Goal: Navigation & Orientation: Find specific page/section

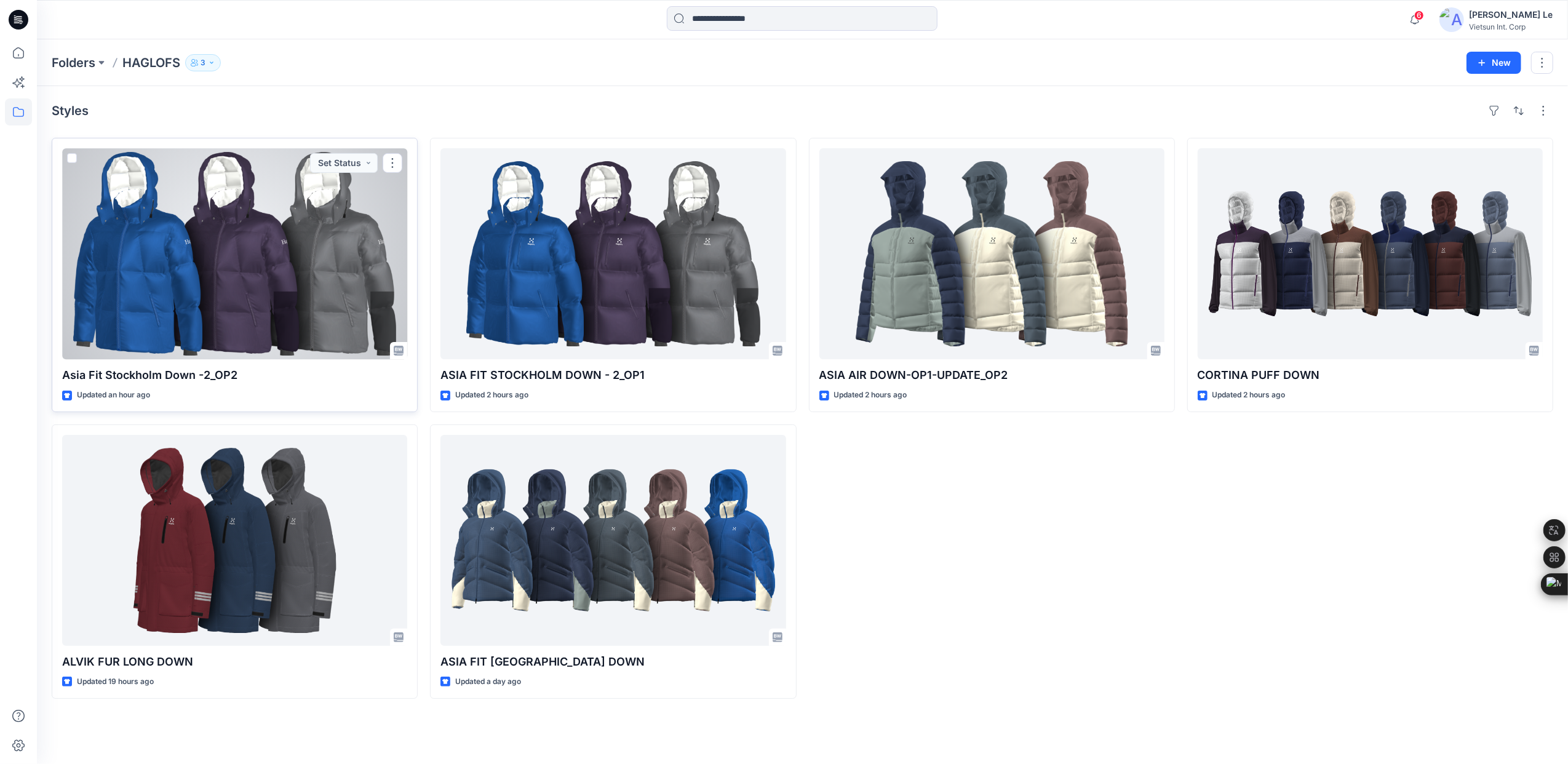
click at [300, 216] on div at bounding box center [234, 253] width 345 height 211
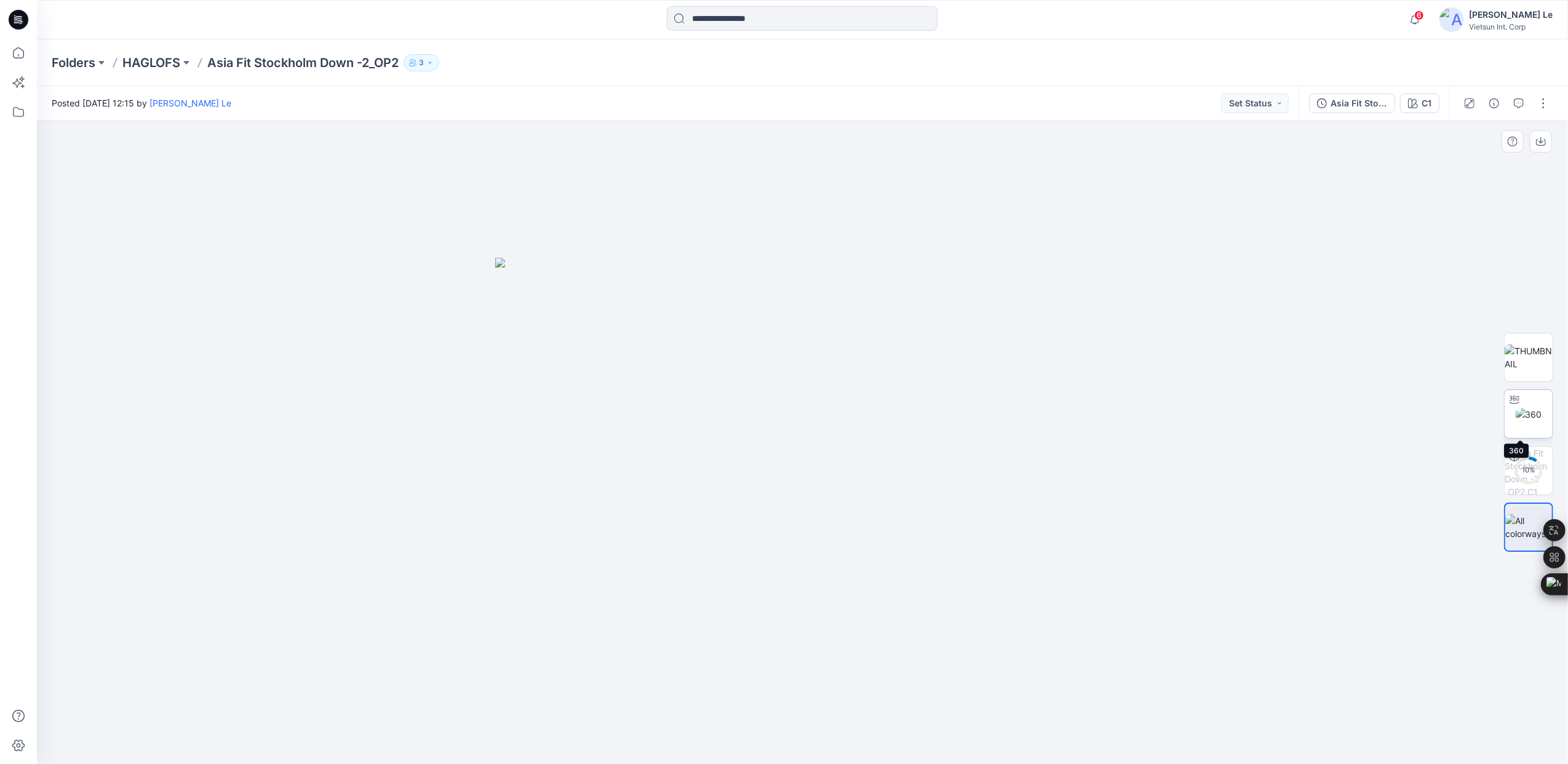
click at [1526, 408] on img at bounding box center [1528, 414] width 27 height 13
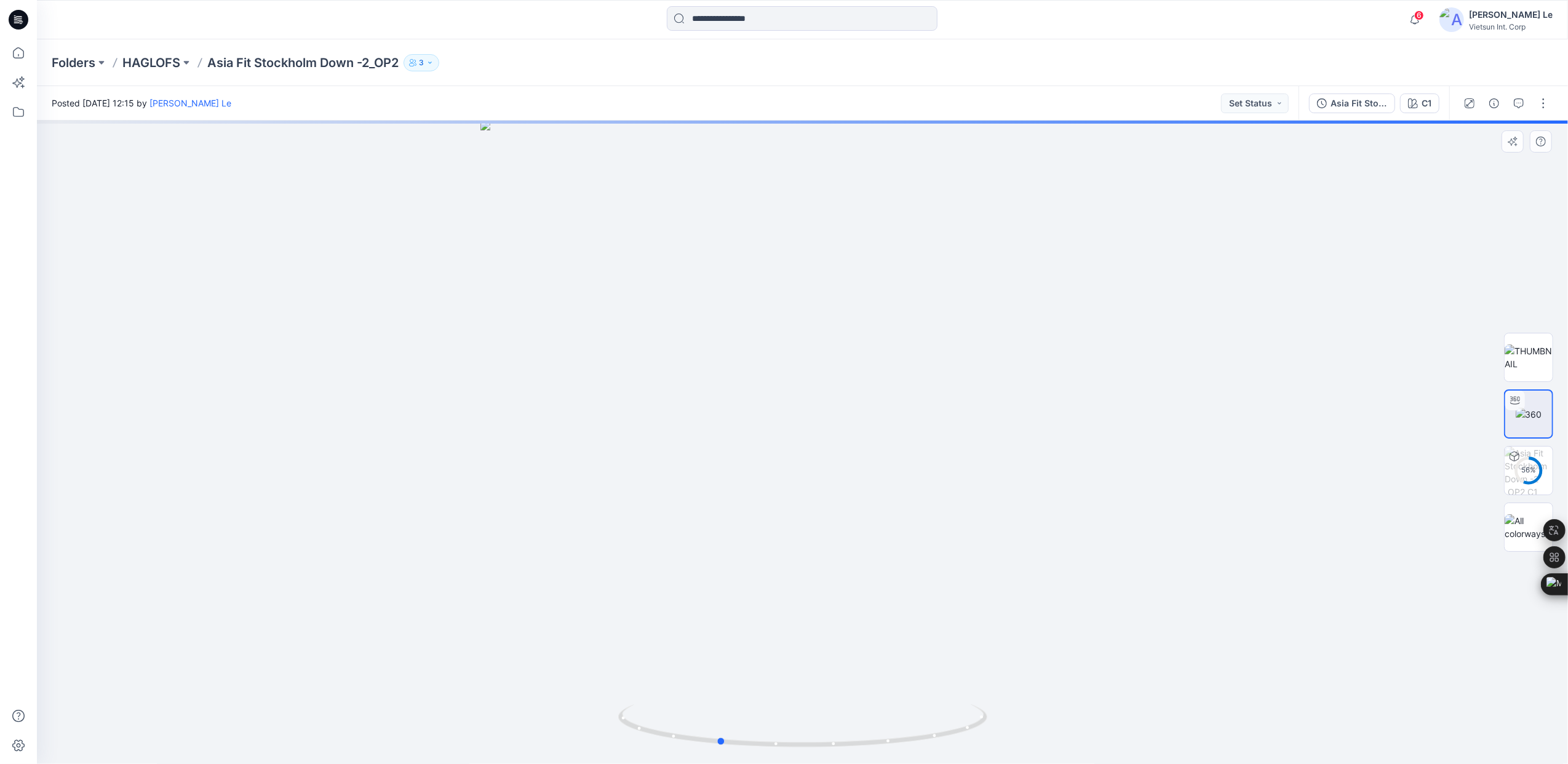
drag, startPoint x: 805, startPoint y: 745, endPoint x: 937, endPoint y: 658, distance: 158.1
click at [1013, 707] on div at bounding box center [802, 442] width 1531 height 644
click at [145, 64] on p "HAGLOFS" at bounding box center [151, 63] width 58 height 18
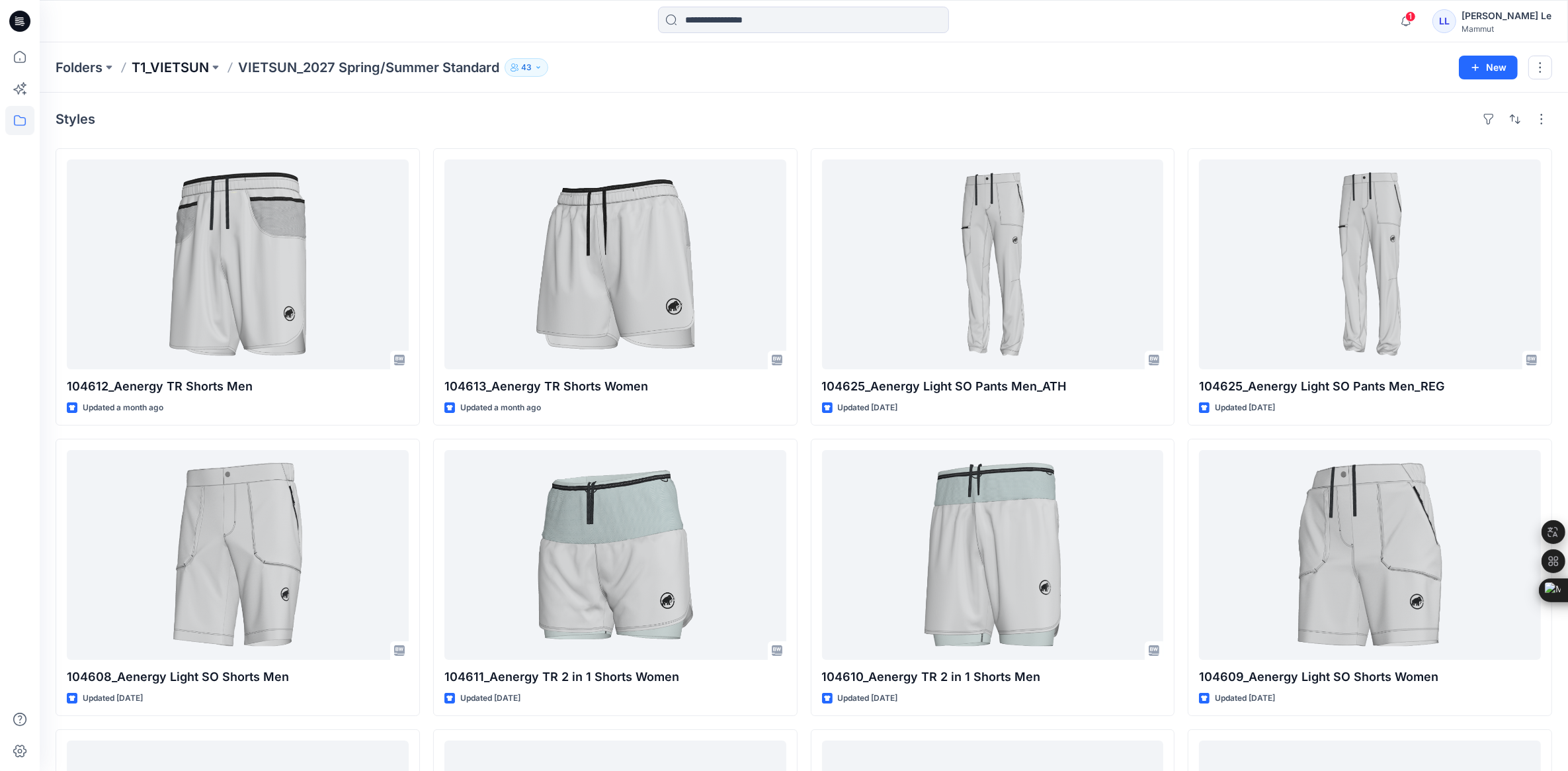
click at [147, 59] on p "T1_VIETSUN" at bounding box center [170, 68] width 78 height 19
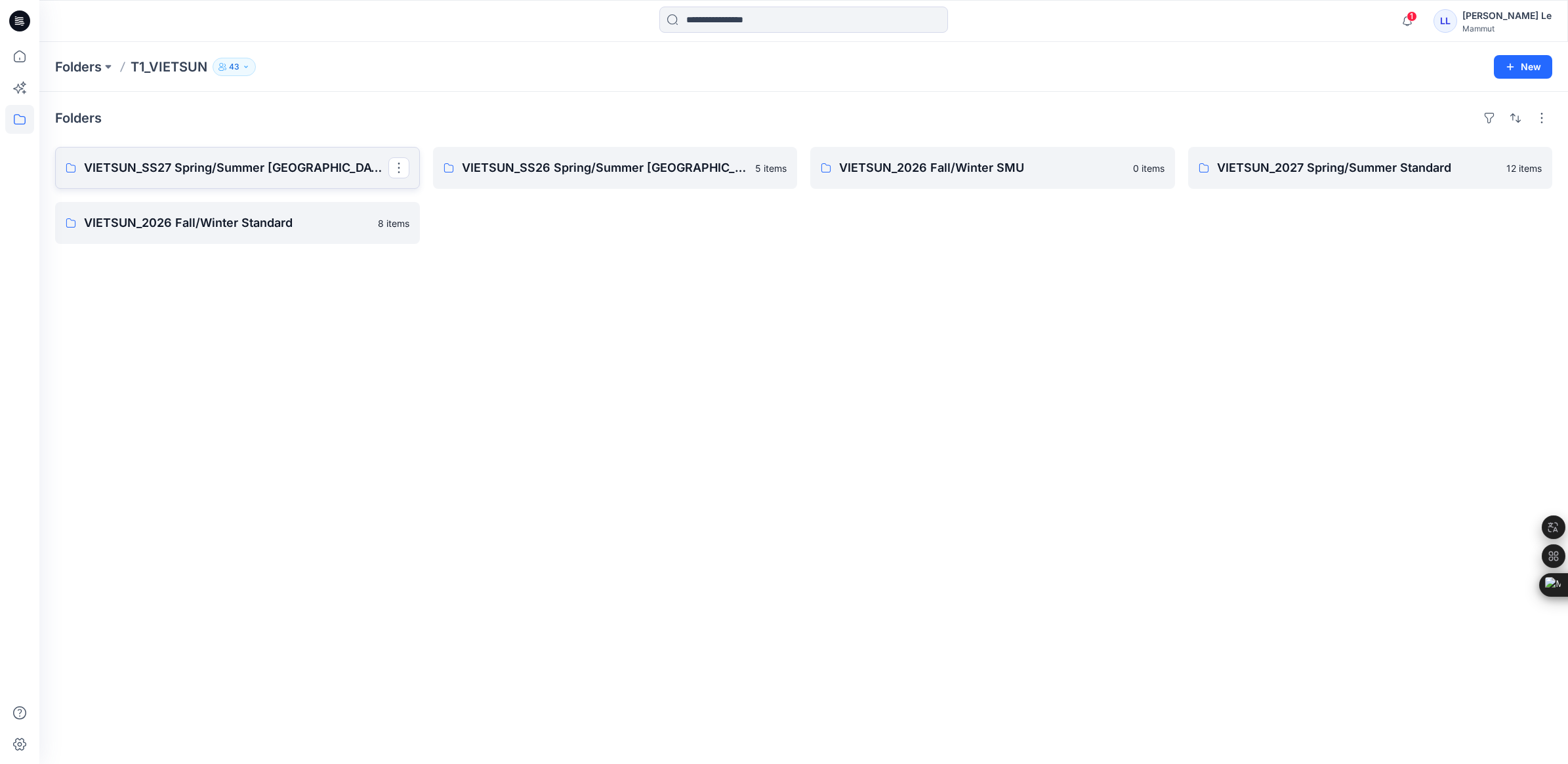
click at [185, 161] on p "VIETSUN_SS27 Spring/Summer CHINA" at bounding box center [236, 168] width 305 height 19
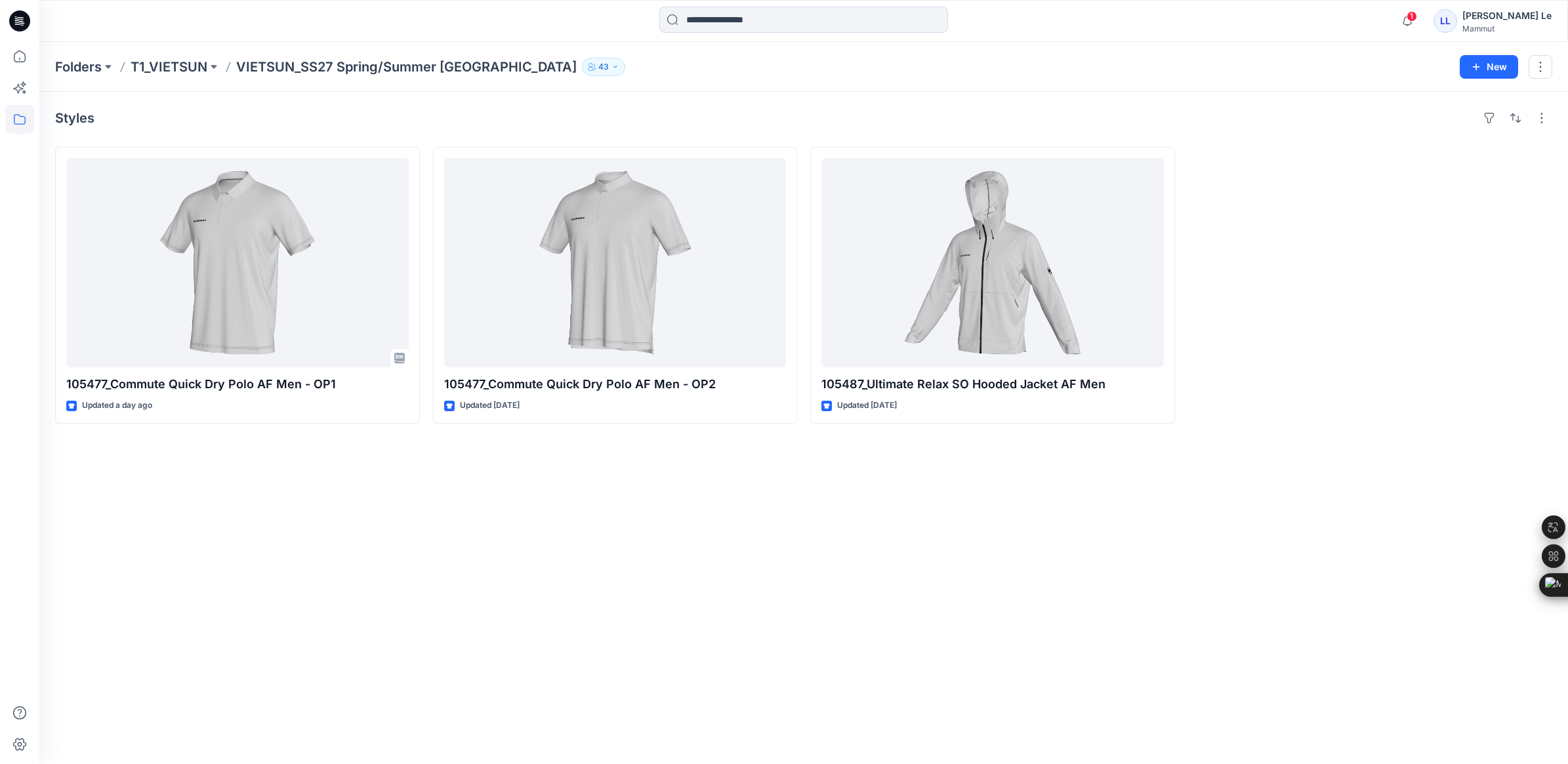
click at [390, 493] on div "Styles 105477_Commute Quick Dry Polo AF Men - OP1 Updated a day ago 105477_Comm…" at bounding box center [804, 428] width 1529 height 672
click at [152, 67] on p "T1_VIETSUN" at bounding box center [169, 67] width 77 height 19
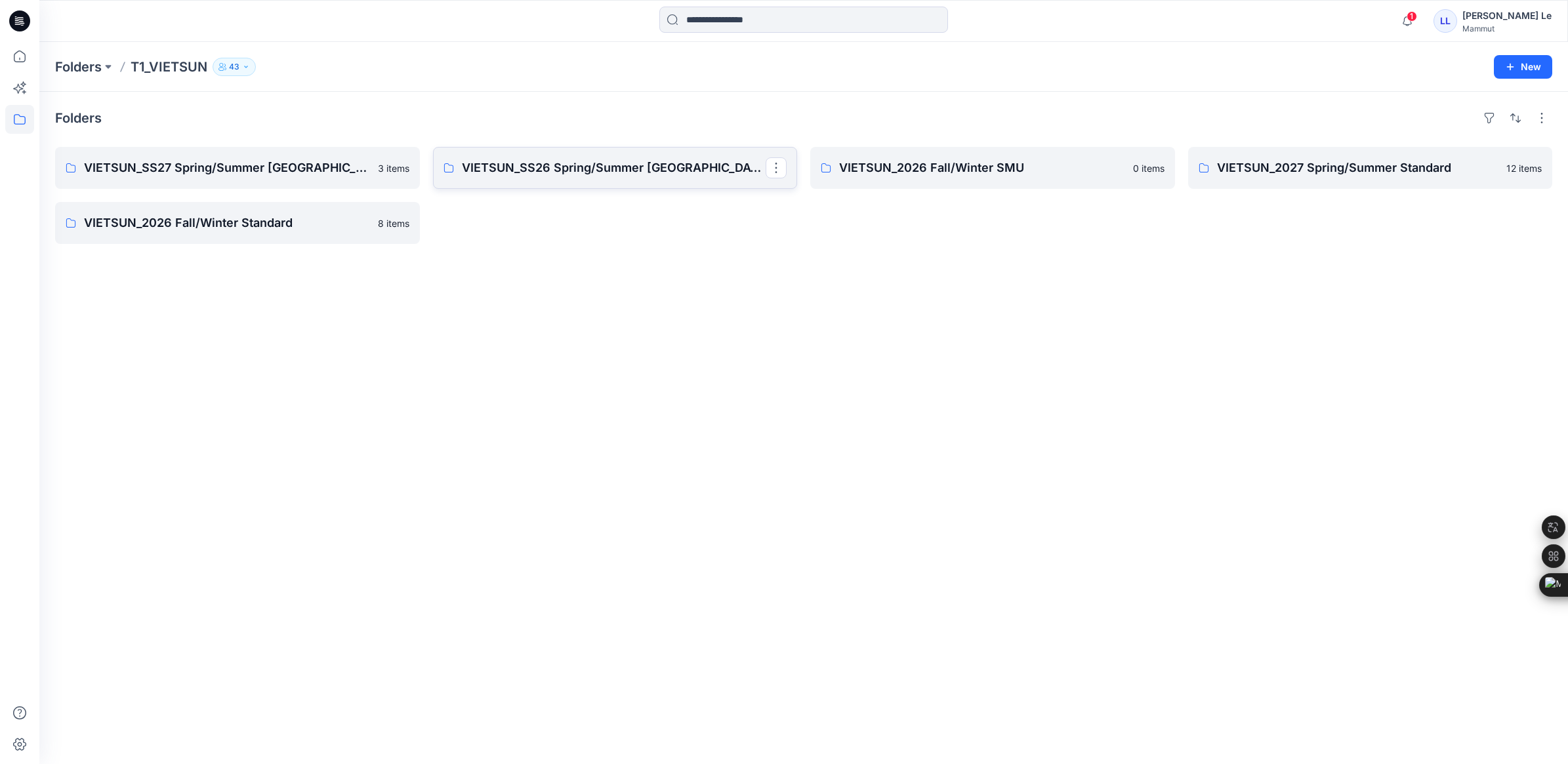
click at [623, 180] on link "VIETSUN_SS26 Spring/Summer [GEOGRAPHIC_DATA]" at bounding box center [615, 168] width 365 height 42
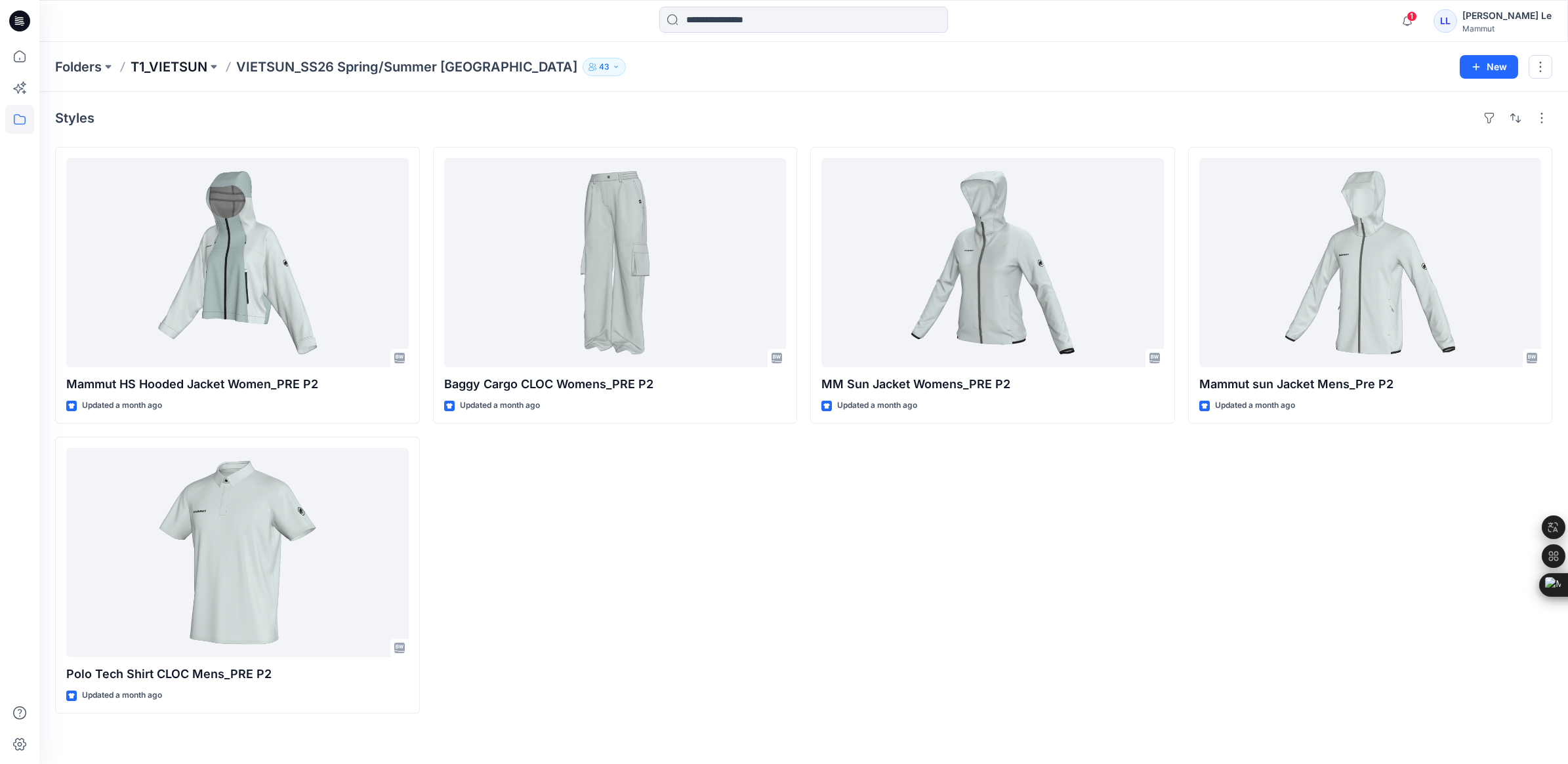
click at [153, 71] on p "T1_VIETSUN" at bounding box center [169, 67] width 77 height 19
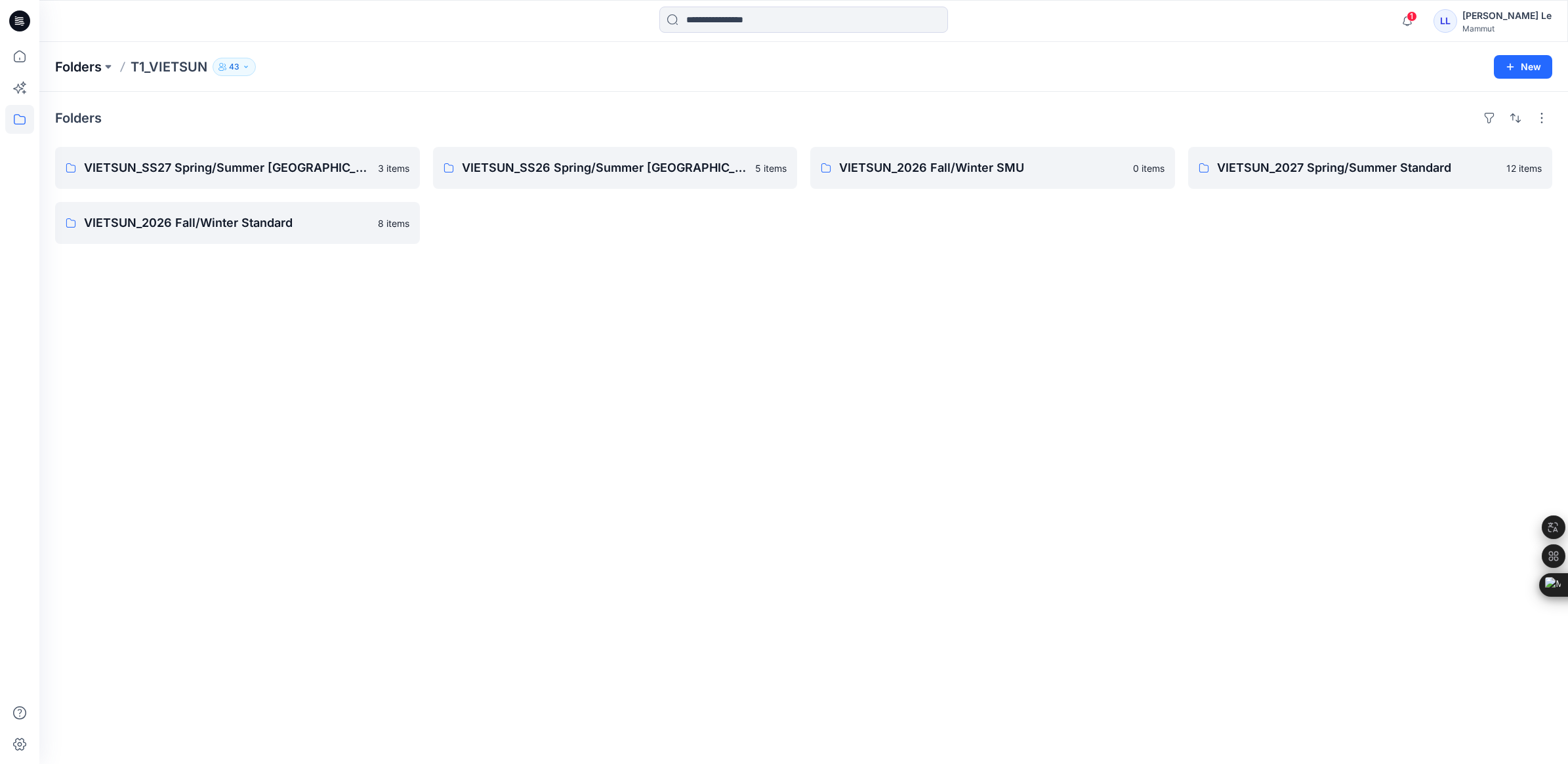
click at [74, 70] on p "Folders" at bounding box center [78, 67] width 46 height 19
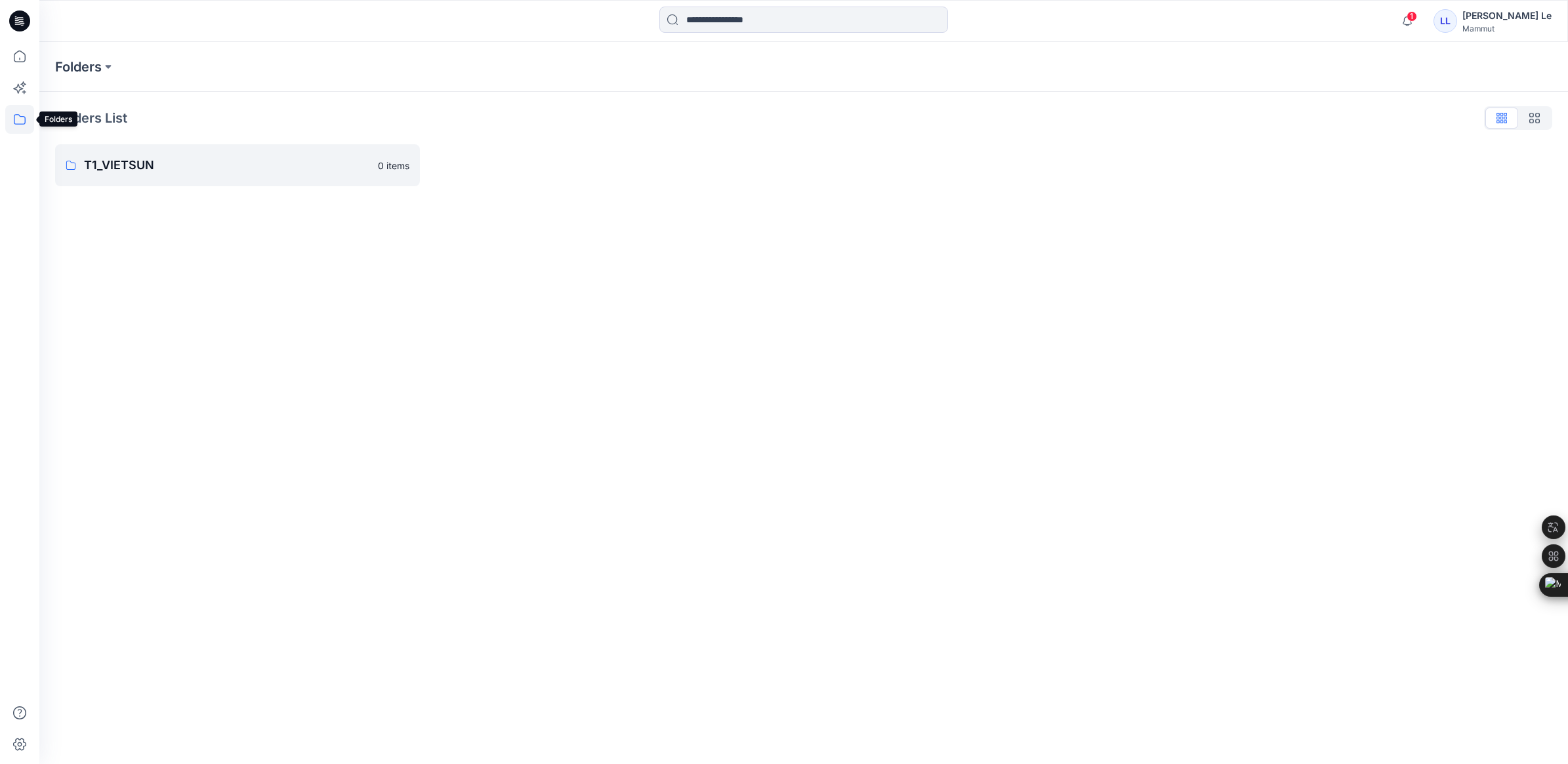
click at [21, 118] on icon at bounding box center [19, 118] width 29 height 29
click at [14, 50] on icon at bounding box center [19, 56] width 29 height 29
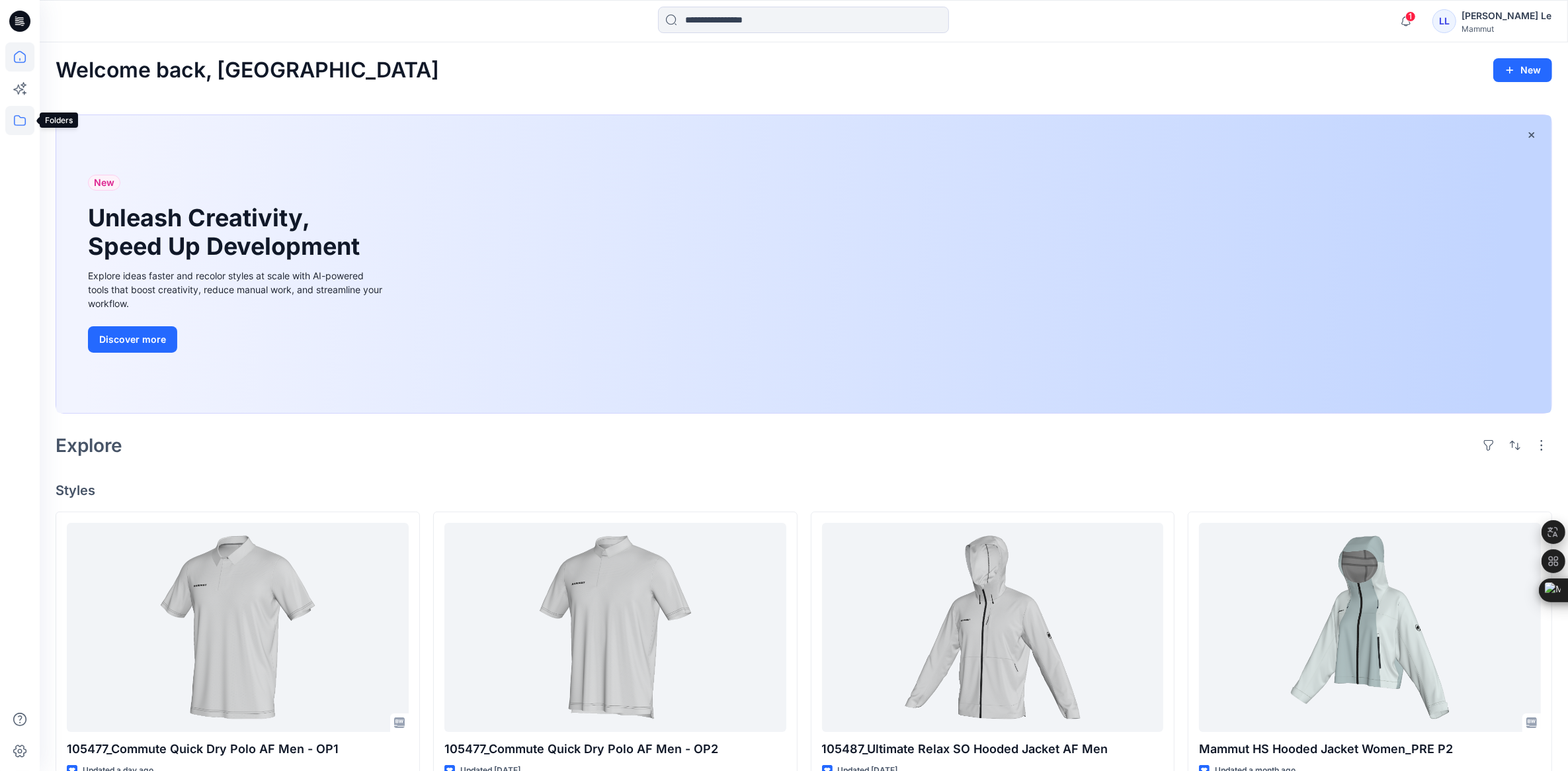
click at [15, 115] on icon at bounding box center [20, 120] width 12 height 11
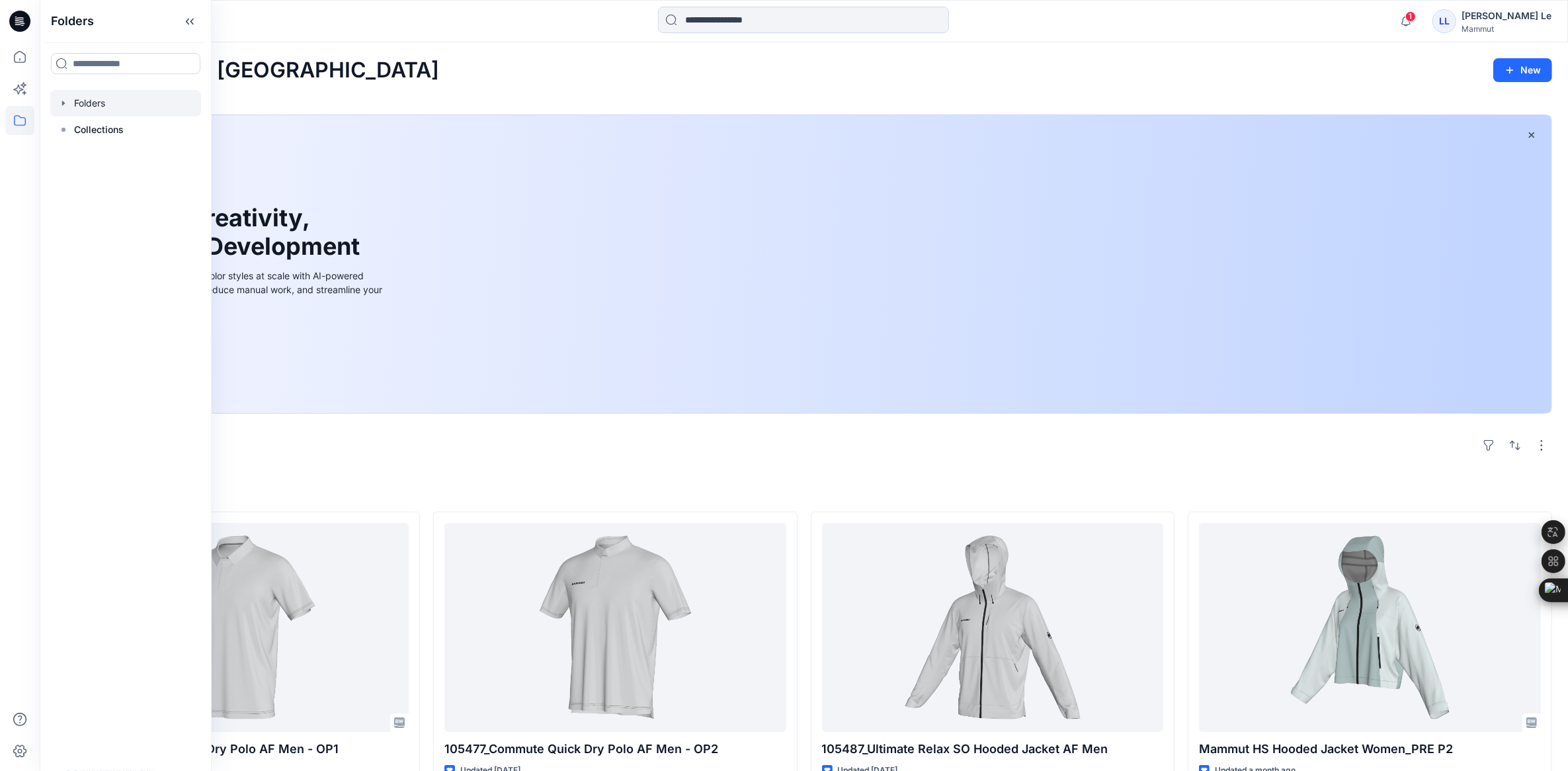
click at [109, 105] on div at bounding box center [126, 102] width 151 height 27
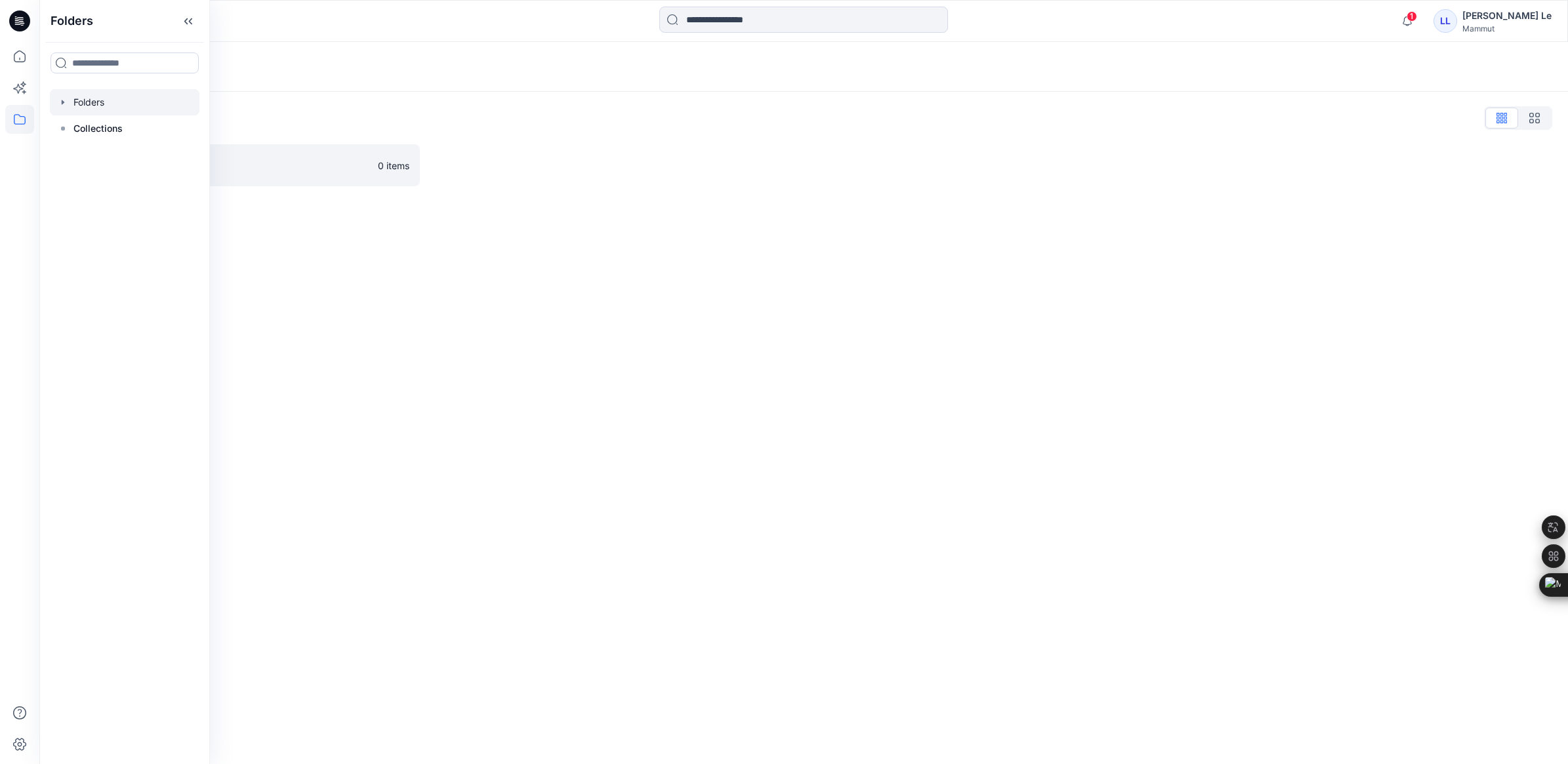
click at [483, 316] on div "Folders Folders List T1_VIETSUN 0 items" at bounding box center [804, 403] width 1529 height 722
click at [142, 166] on p "T1_VIETSUN" at bounding box center [227, 165] width 286 height 19
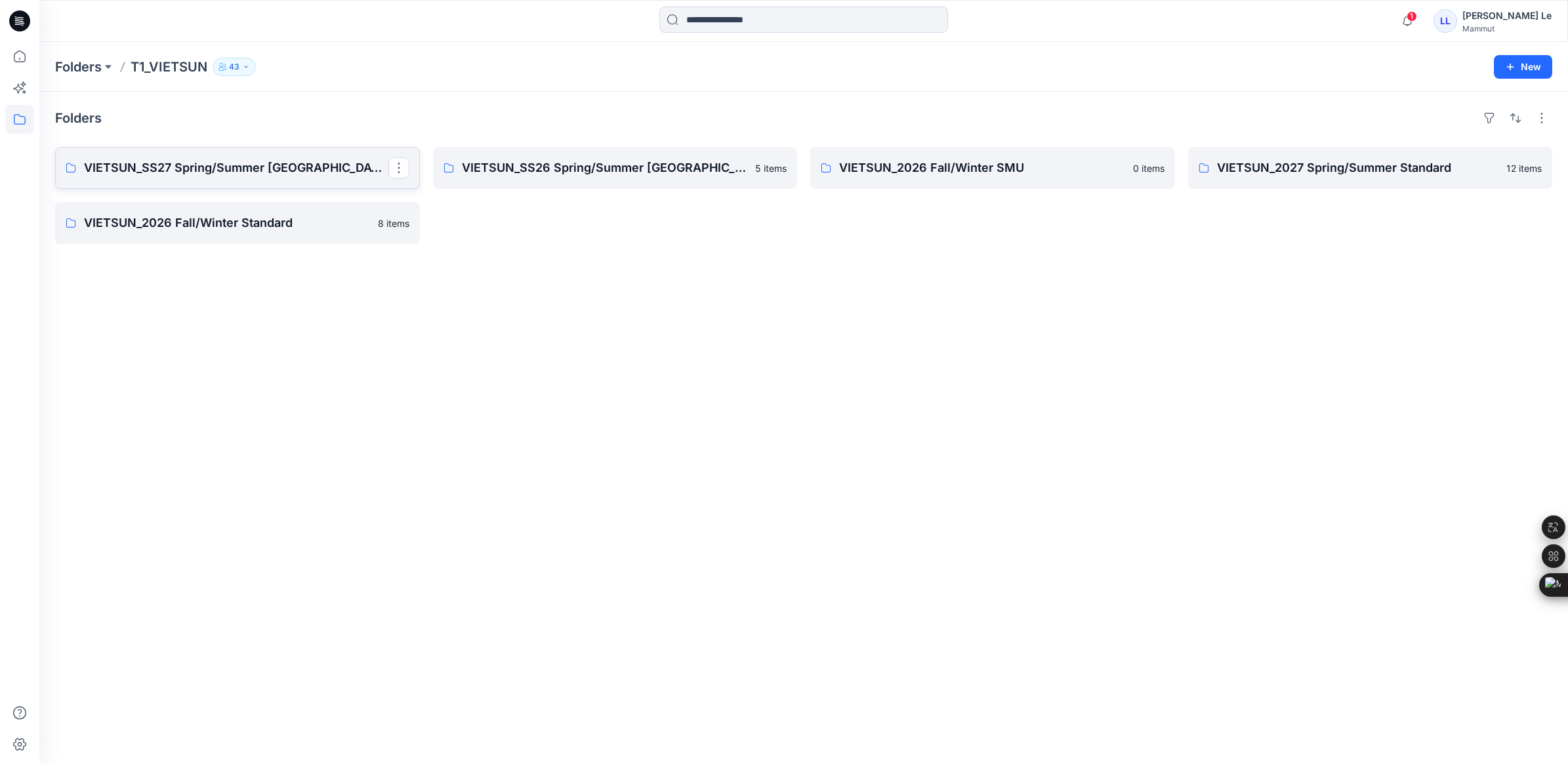
click at [169, 170] on p "VIETSUN_SS27 Spring/Summer [GEOGRAPHIC_DATA]" at bounding box center [236, 168] width 305 height 19
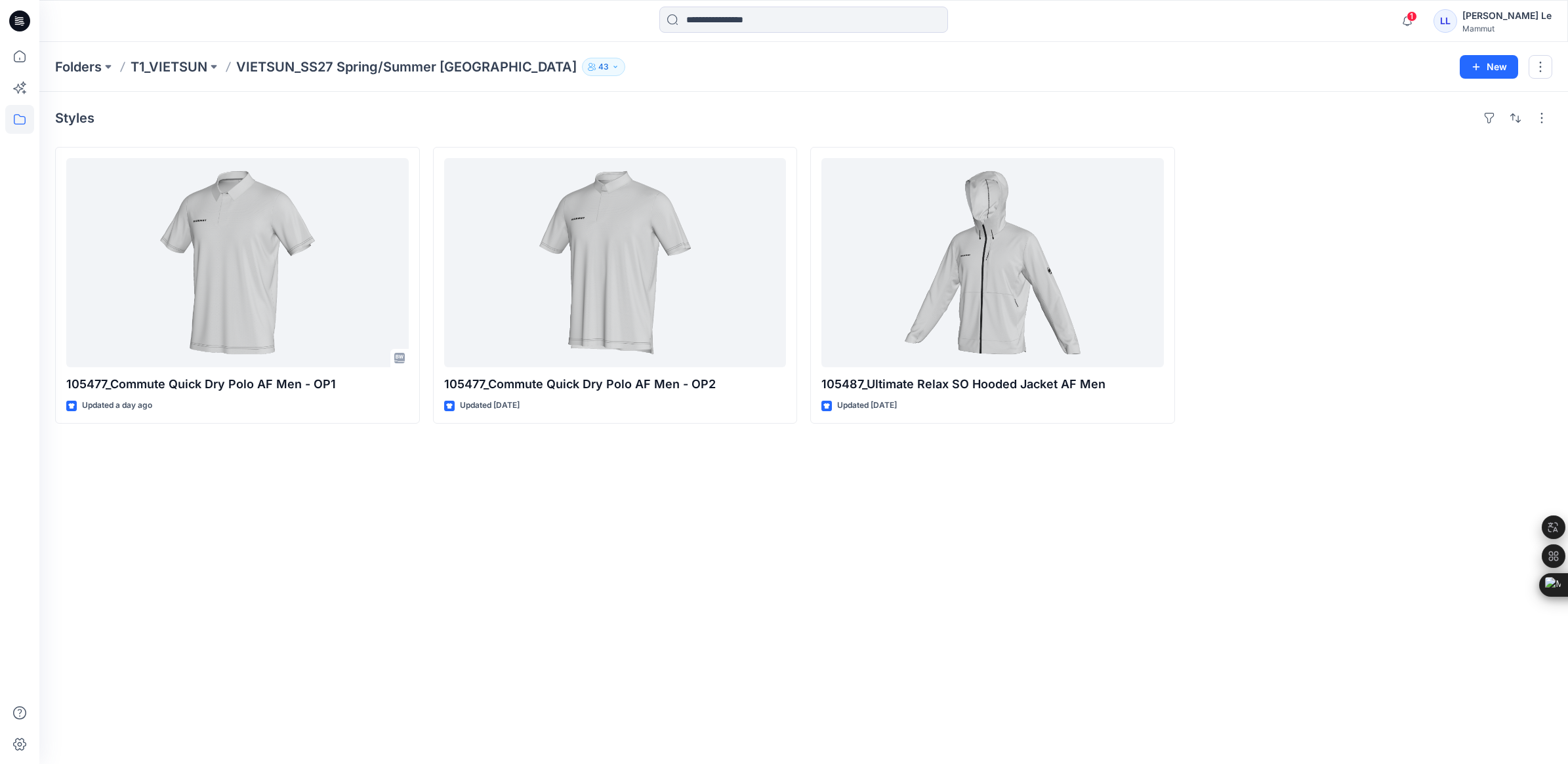
click at [643, 438] on div "Styles 105477_Commute Quick Dry Polo AF Men - OP1 Updated a day ago 105477_Comm…" at bounding box center [804, 428] width 1529 height 672
click at [287, 475] on div "Styles 105477_Commute Quick Dry Polo AF Men - OP1 Updated a day ago 105477_Comm…" at bounding box center [804, 428] width 1529 height 672
click at [309, 457] on div "Styles 105477_Commute Quick Dry Polo AF Men - OP1 Updated a day ago 105477_Comm…" at bounding box center [804, 428] width 1529 height 672
click at [430, 557] on div "Styles 105477_Commute Quick Dry Polo AF Men - OP1 Updated a day ago 105477_Comm…" at bounding box center [804, 428] width 1529 height 672
click at [1322, 231] on div at bounding box center [1371, 285] width 365 height 277
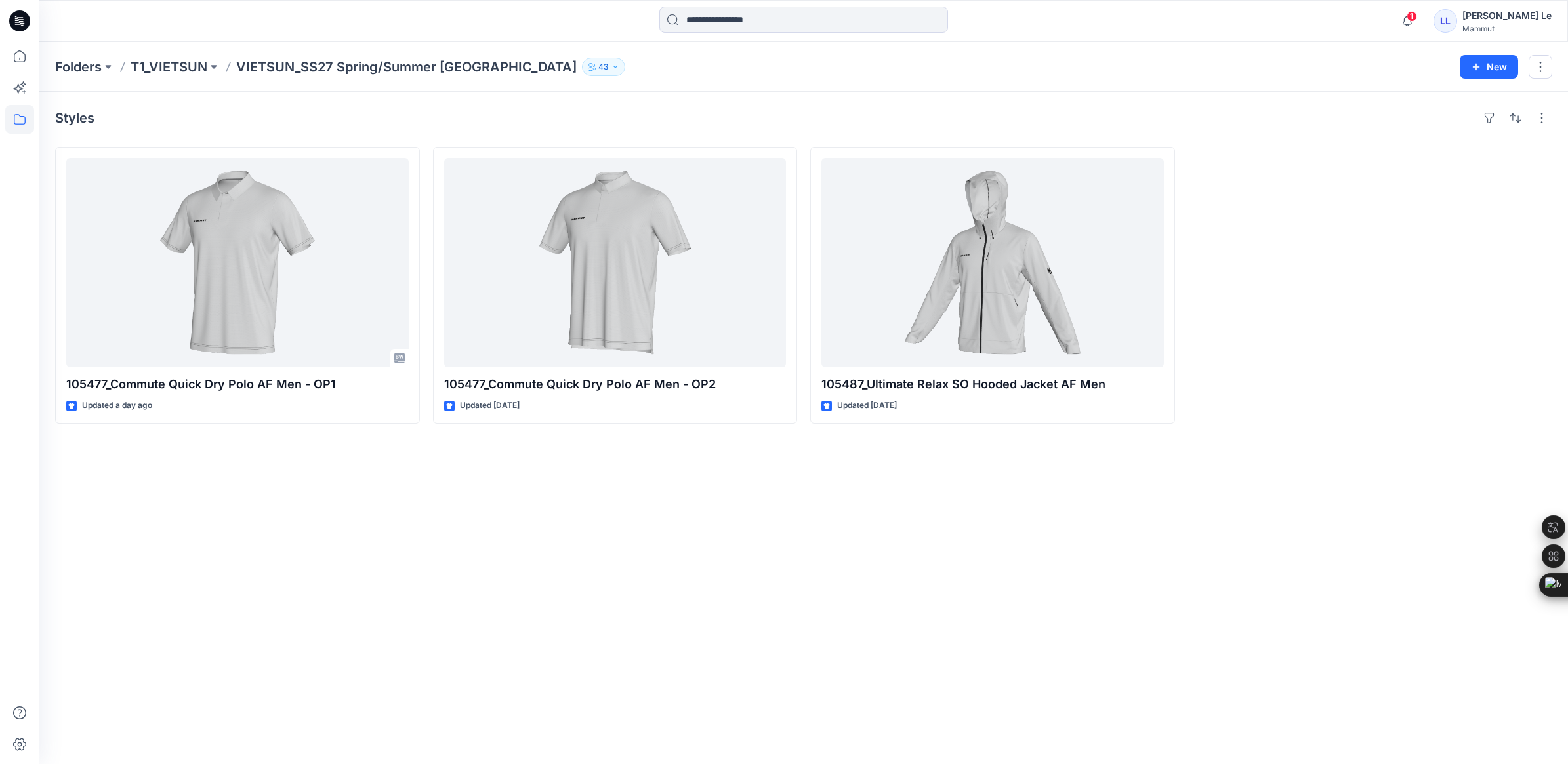
click at [915, 643] on div "Styles 105477_Commute Quick Dry Polo AF Men - OP1 Updated a day ago 105477_Comm…" at bounding box center [804, 428] width 1529 height 672
click at [314, 561] on div "Styles 105477_Commute Quick Dry Polo AF Men - OP1 Updated a day ago 105477_Comm…" at bounding box center [804, 428] width 1529 height 672
click at [527, 525] on div "Styles 105477_Commute Quick Dry Polo AF Men - OP1 Updated a day ago 105477_Comm…" at bounding box center [804, 428] width 1529 height 672
click at [343, 583] on div "Styles 105477_Commute Quick Dry Polo AF Men - OP1 Updated a day ago Set Status …" at bounding box center [804, 428] width 1529 height 672
click at [681, 543] on div "Styles 105477_Commute Quick Dry Polo AF Men - OP1 Updated a day ago 105477_Comm…" at bounding box center [804, 428] width 1529 height 672
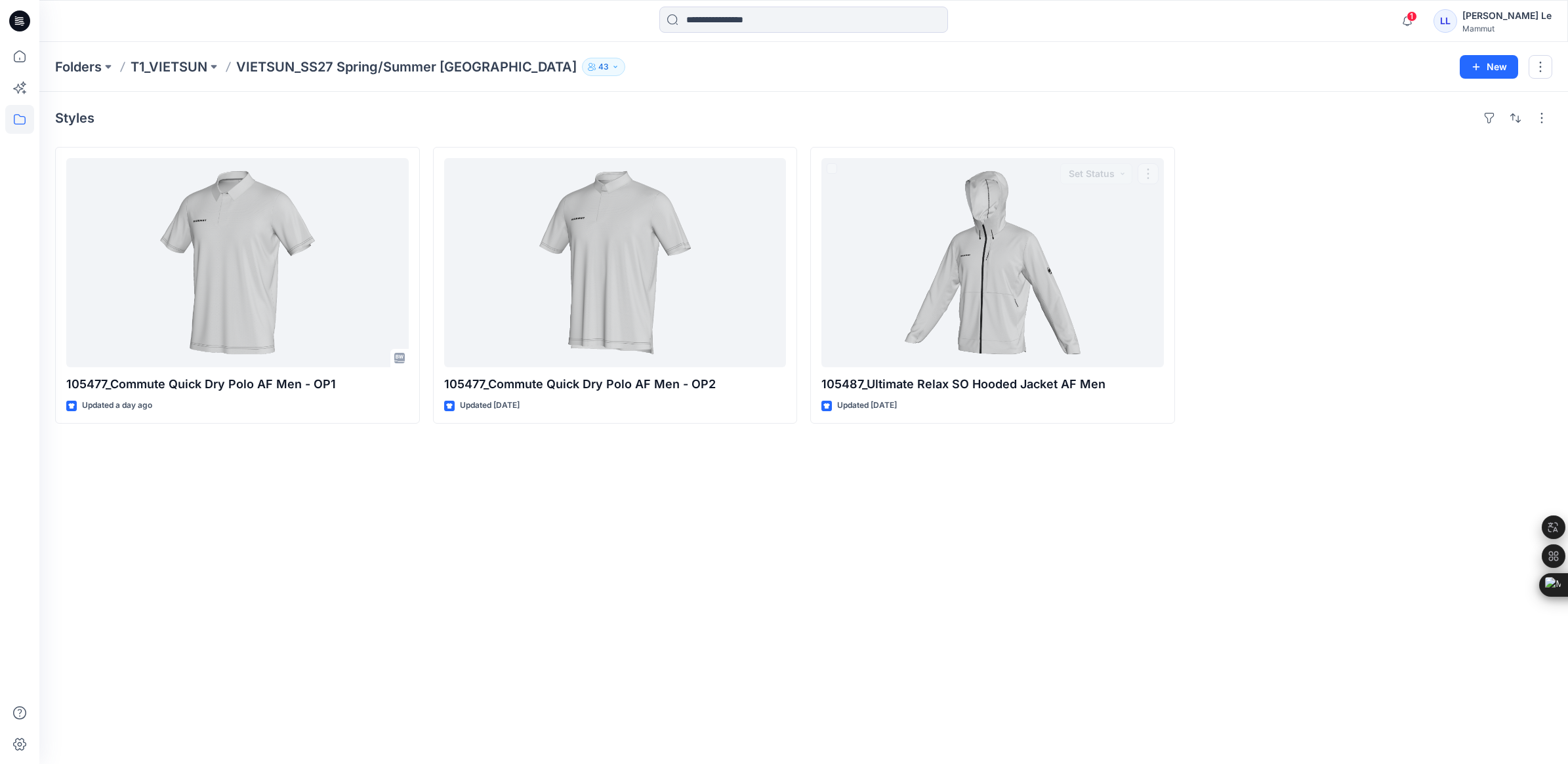
drag, startPoint x: 922, startPoint y: 653, endPoint x: 927, endPoint y: 670, distance: 17.7
click at [922, 653] on div "Styles 105477_Commute Quick Dry Polo AF Men - OP1 Updated a day ago 105477_Comm…" at bounding box center [804, 428] width 1529 height 672
